Goal: Check status: Check status

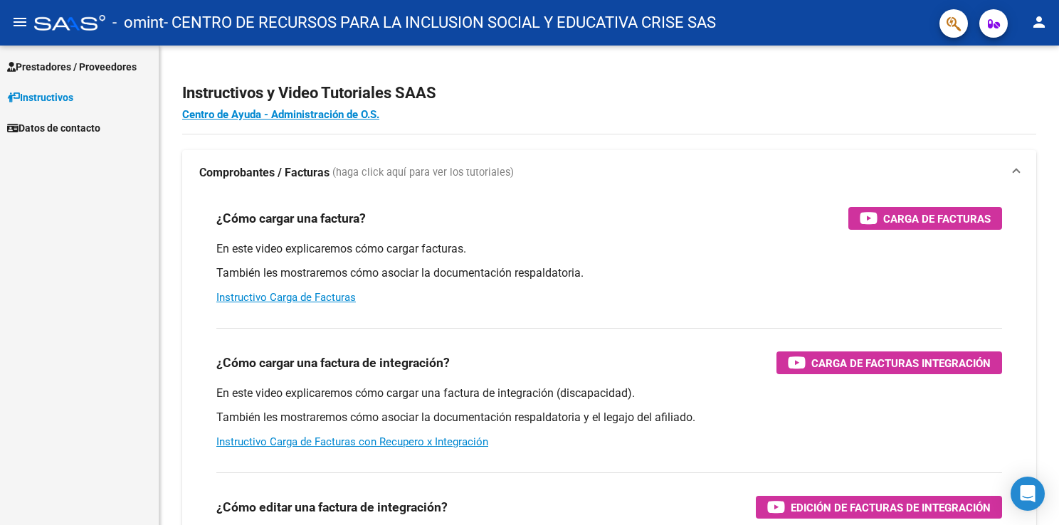
click at [94, 59] on span "Prestadores / Proveedores" at bounding box center [72, 67] width 130 height 16
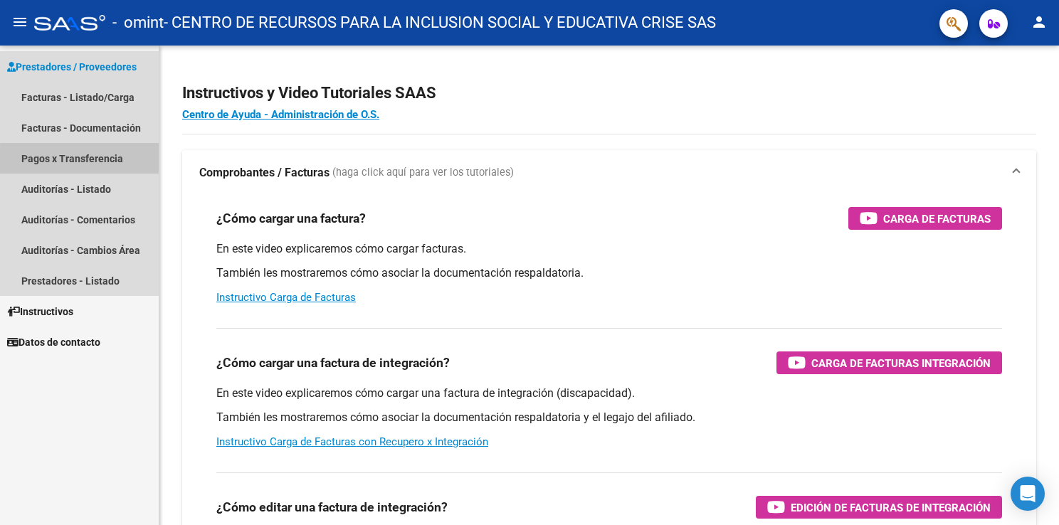
click at [100, 161] on link "Pagos x Transferencia" at bounding box center [79, 158] width 159 height 31
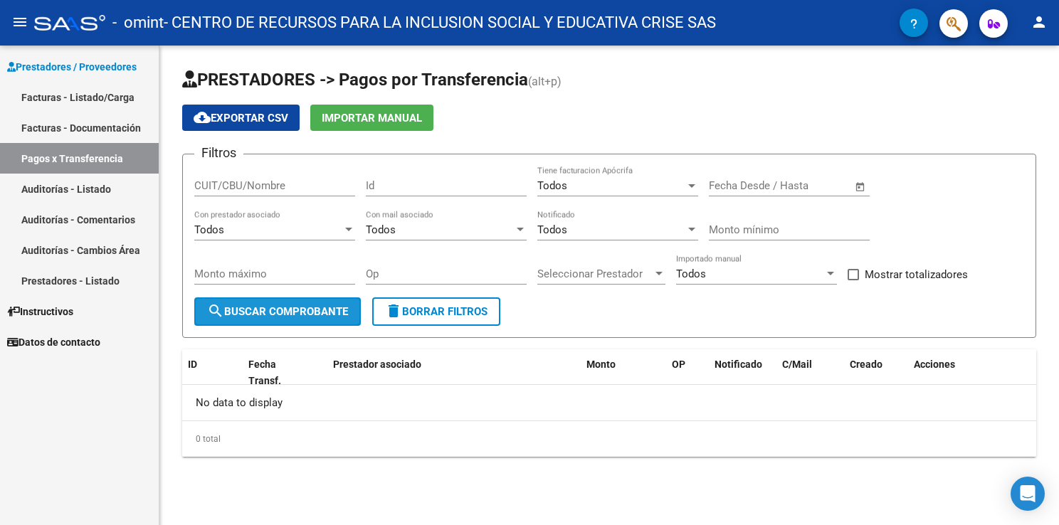
click at [325, 306] on span "search Buscar Comprobante" at bounding box center [277, 311] width 141 height 13
click at [123, 124] on link "Facturas - Documentación" at bounding box center [79, 127] width 159 height 31
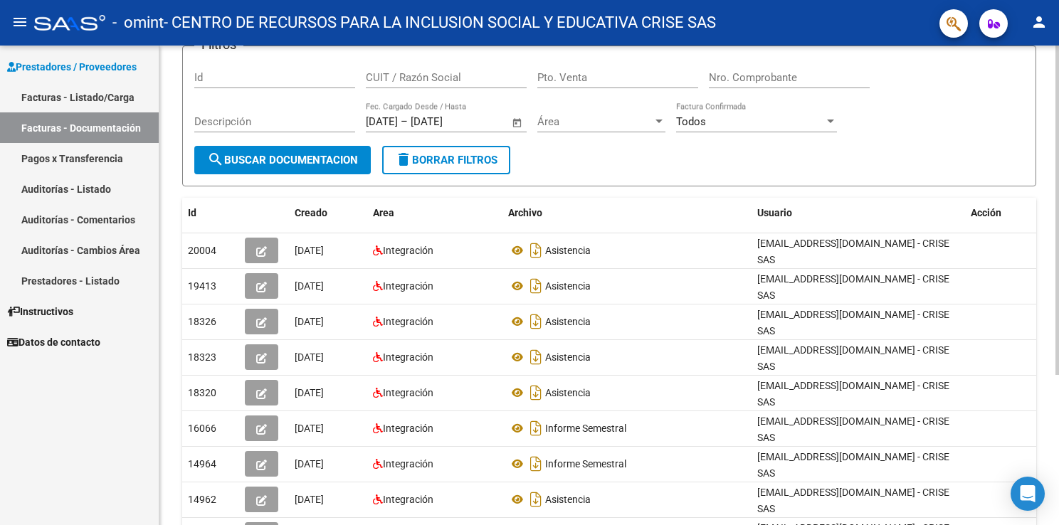
scroll to position [4, 0]
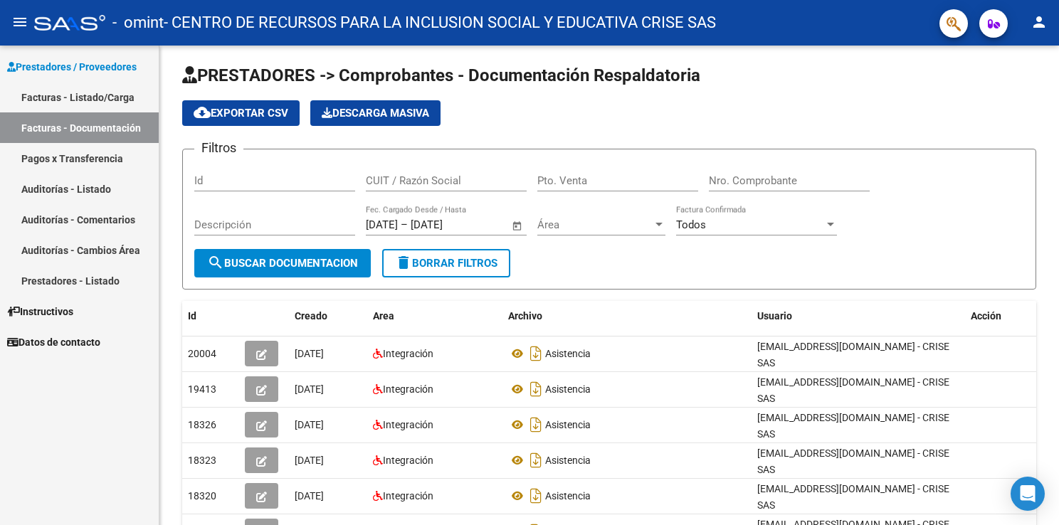
click at [90, 101] on link "Facturas - Listado/Carga" at bounding box center [79, 97] width 159 height 31
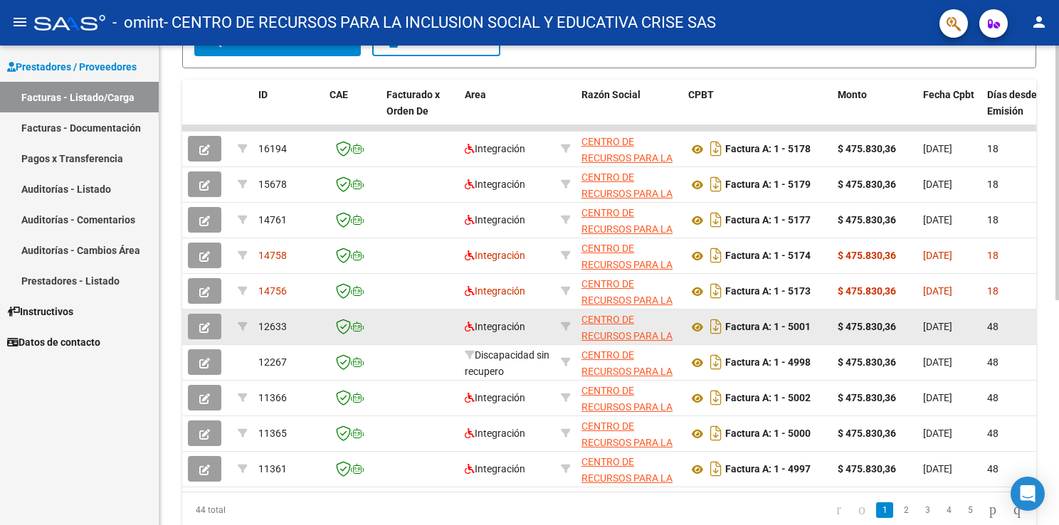
scroll to position [335, 0]
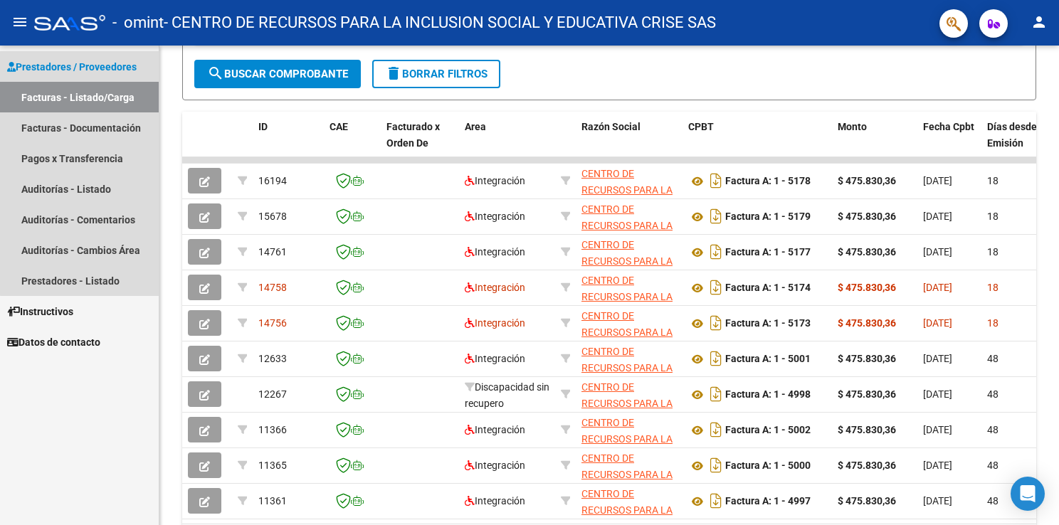
click at [107, 73] on span "Prestadores / Proveedores" at bounding box center [72, 67] width 130 height 16
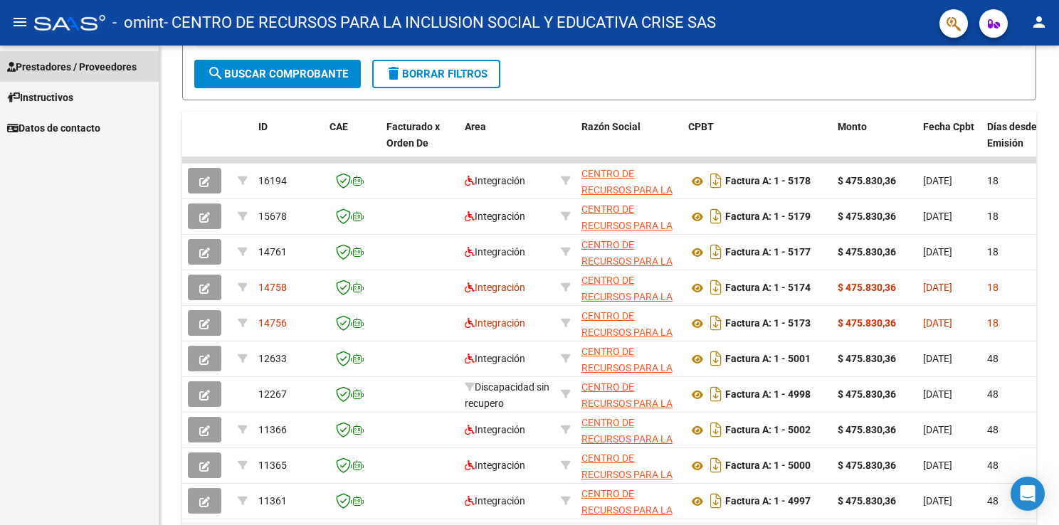
click at [102, 73] on span "Prestadores / Proveedores" at bounding box center [72, 67] width 130 height 16
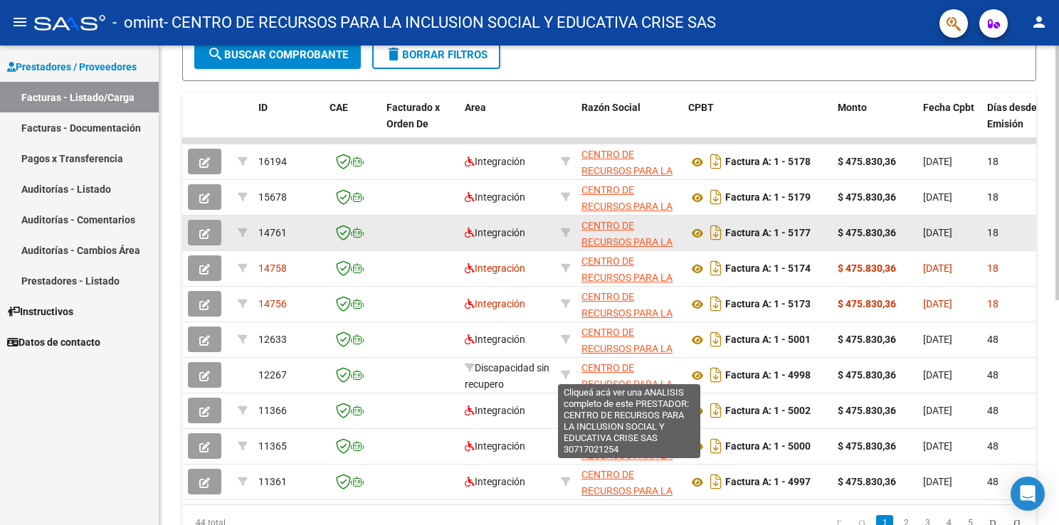
scroll to position [356, 0]
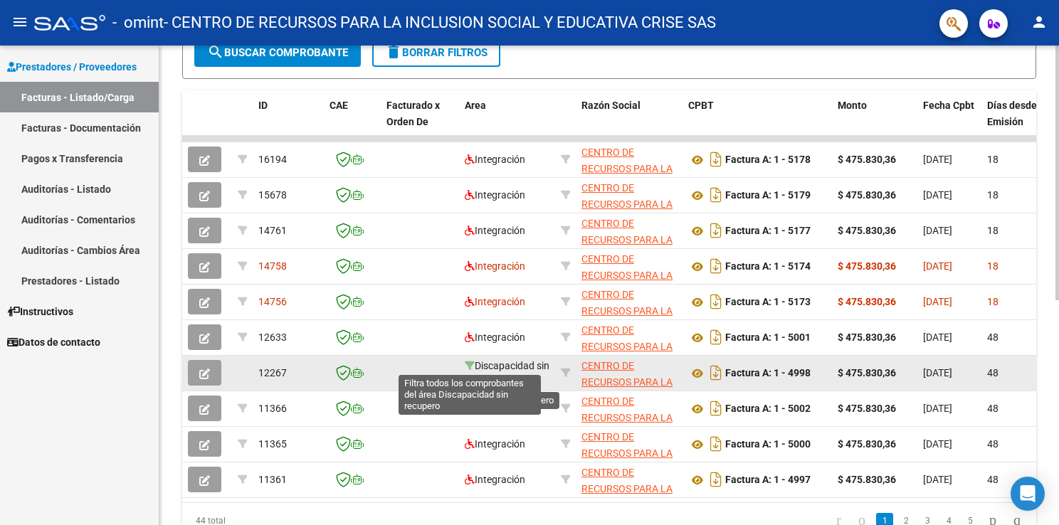
click at [470, 361] on icon at bounding box center [470, 366] width 10 height 10
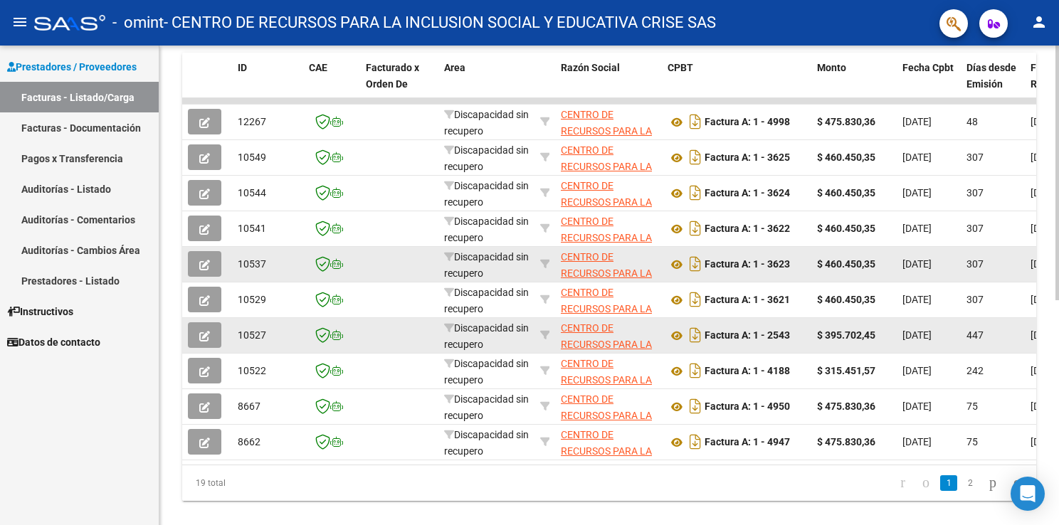
scroll to position [423, 0]
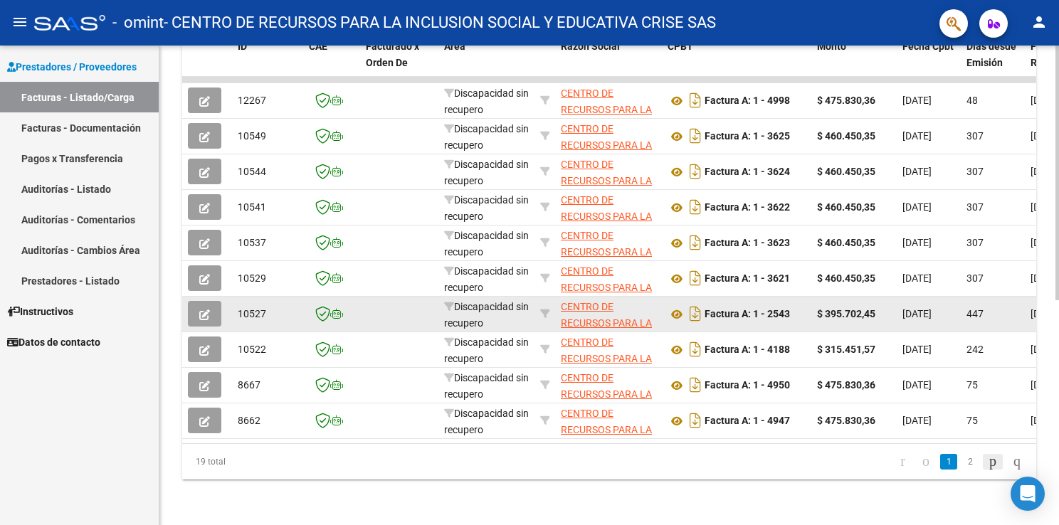
click at [988, 462] on icon "go to next page" at bounding box center [992, 461] width 11 height 17
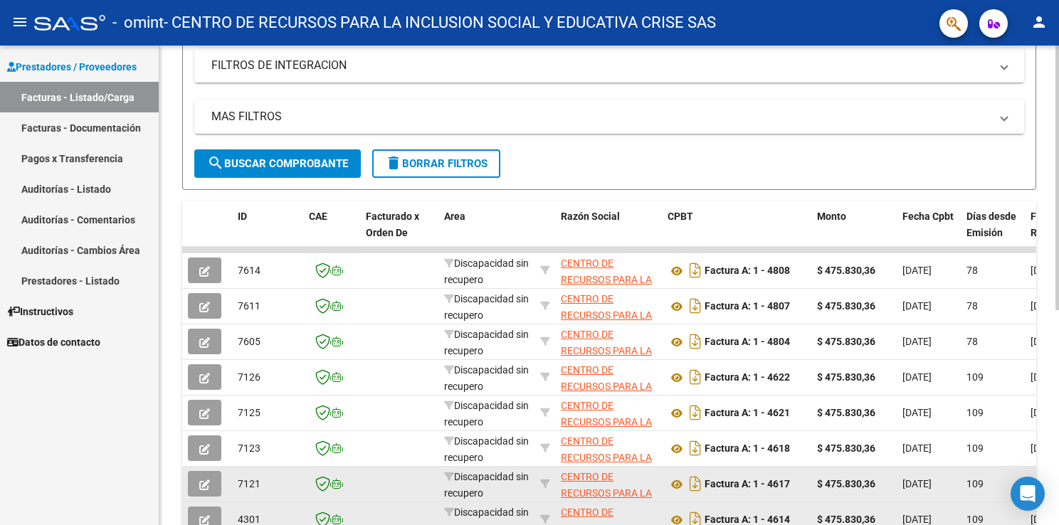
scroll to position [387, 0]
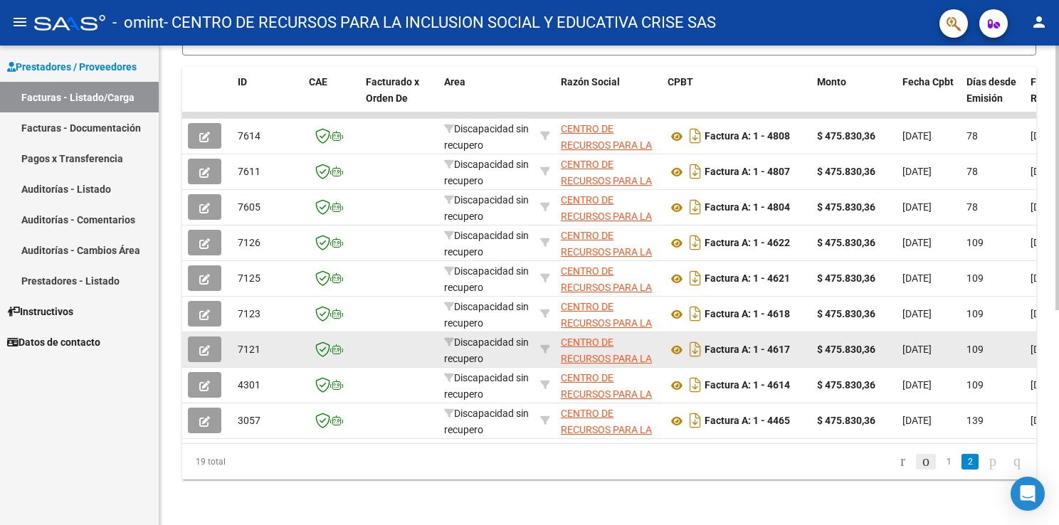
click at [920, 460] on icon "go to previous page" at bounding box center [925, 461] width 11 height 17
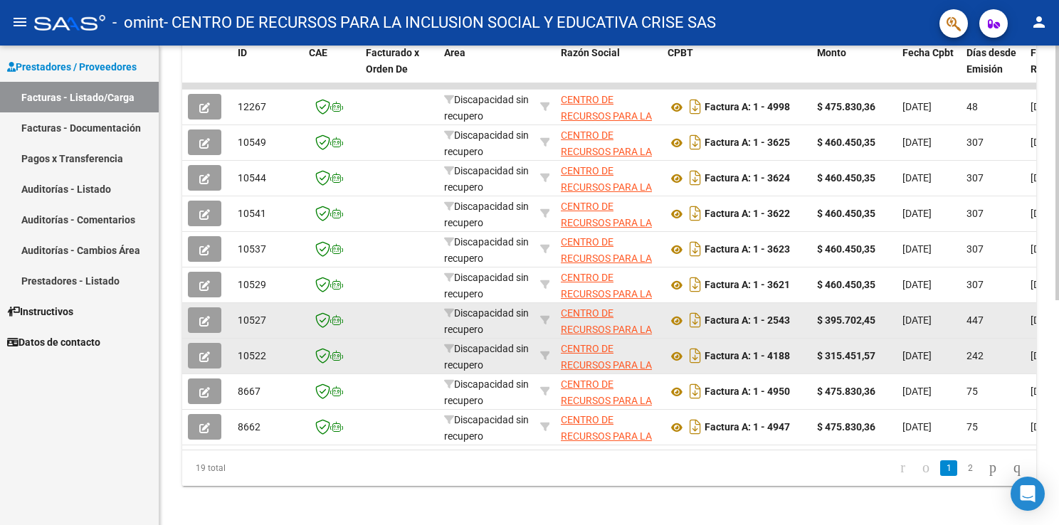
scroll to position [423, 0]
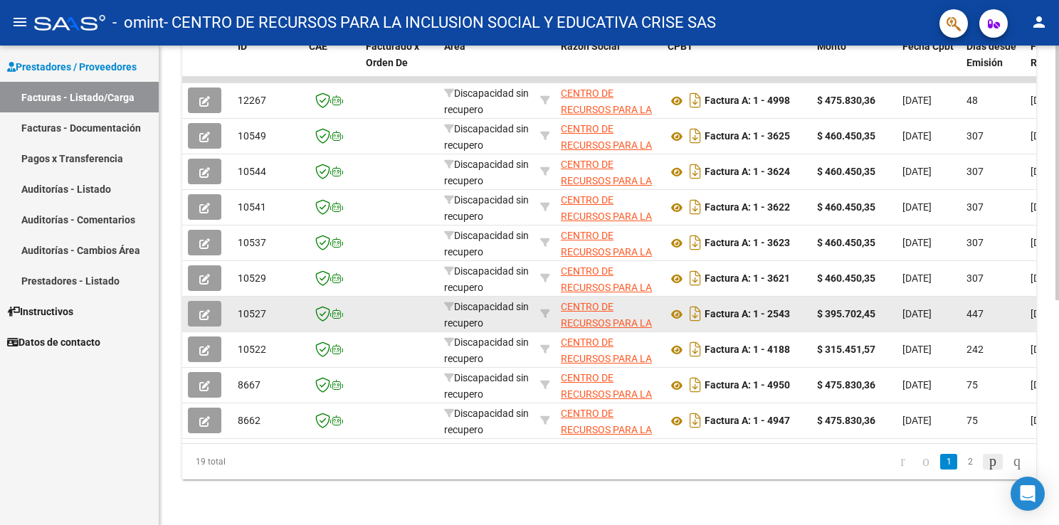
click at [987, 461] on icon "go to next page" at bounding box center [992, 461] width 11 height 17
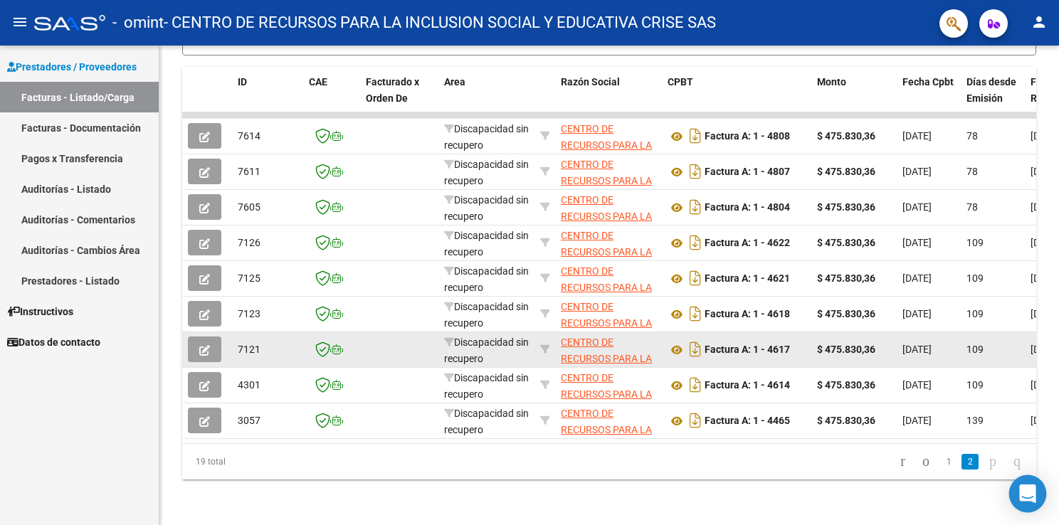
scroll to position [387, 0]
